Goal: Information Seeking & Learning: Understand process/instructions

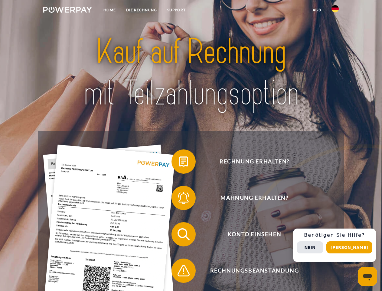
click at [68, 11] on img at bounding box center [67, 10] width 49 height 6
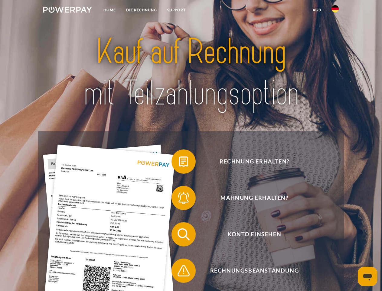
click at [336, 11] on img at bounding box center [335, 8] width 7 height 7
click at [317, 10] on link "agb" at bounding box center [317, 10] width 19 height 11
click at [179, 163] on span at bounding box center [175, 161] width 30 height 30
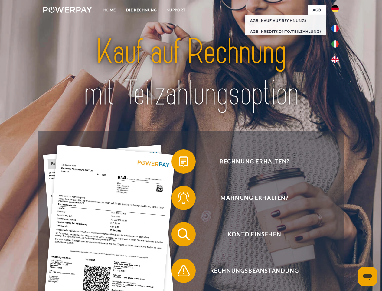
click at [179, 199] on span at bounding box center [175, 198] width 30 height 30
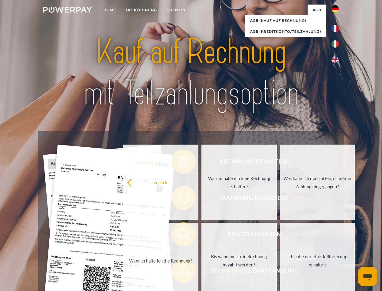
click at [202, 235] on link "Bis wann muss die Rechnung bezahlt werden?" at bounding box center [239, 261] width 75 height 76
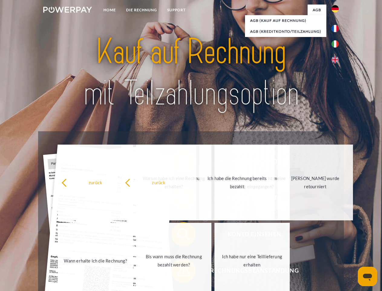
click at [179, 272] on span at bounding box center [175, 270] width 30 height 30
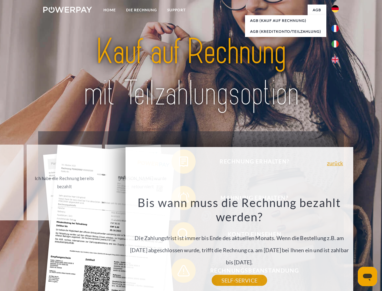
click at [337, 245] on div "Rechnung erhalten? Mahnung erhalten? Konto einsehen" at bounding box center [191, 252] width 306 height 242
